Goal: Find specific page/section: Find specific page/section

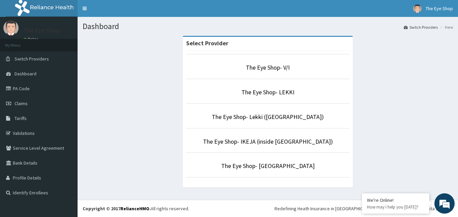
click at [281, 170] on p "The Eye Shop- Abuja" at bounding box center [267, 165] width 163 height 9
click at [286, 169] on link "The Eye Shop- Abuja" at bounding box center [267, 166] width 93 height 8
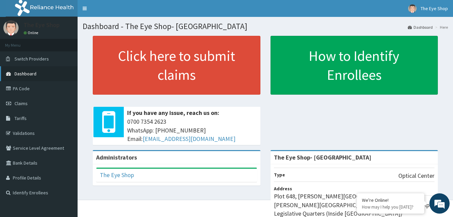
click at [26, 75] on span "Dashboard" at bounding box center [26, 74] width 22 height 6
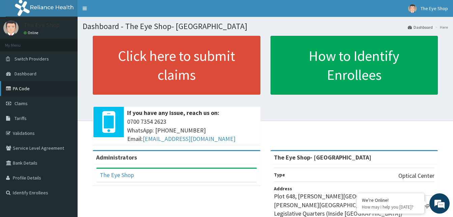
click at [30, 89] on link "PA Code" at bounding box center [39, 88] width 78 height 15
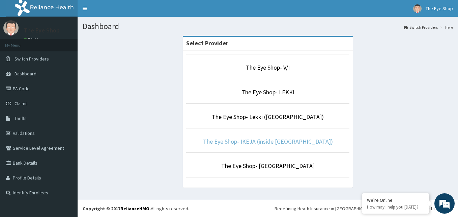
click at [260, 142] on link "The Eye Shop- IKEJA (inside Eye Foundation Hospital)" at bounding box center [268, 141] width 130 height 8
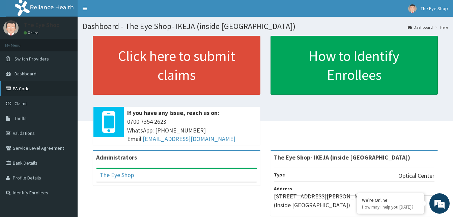
click at [13, 89] on link "PA Code" at bounding box center [39, 88] width 78 height 15
